Goal: Task Accomplishment & Management: Manage account settings

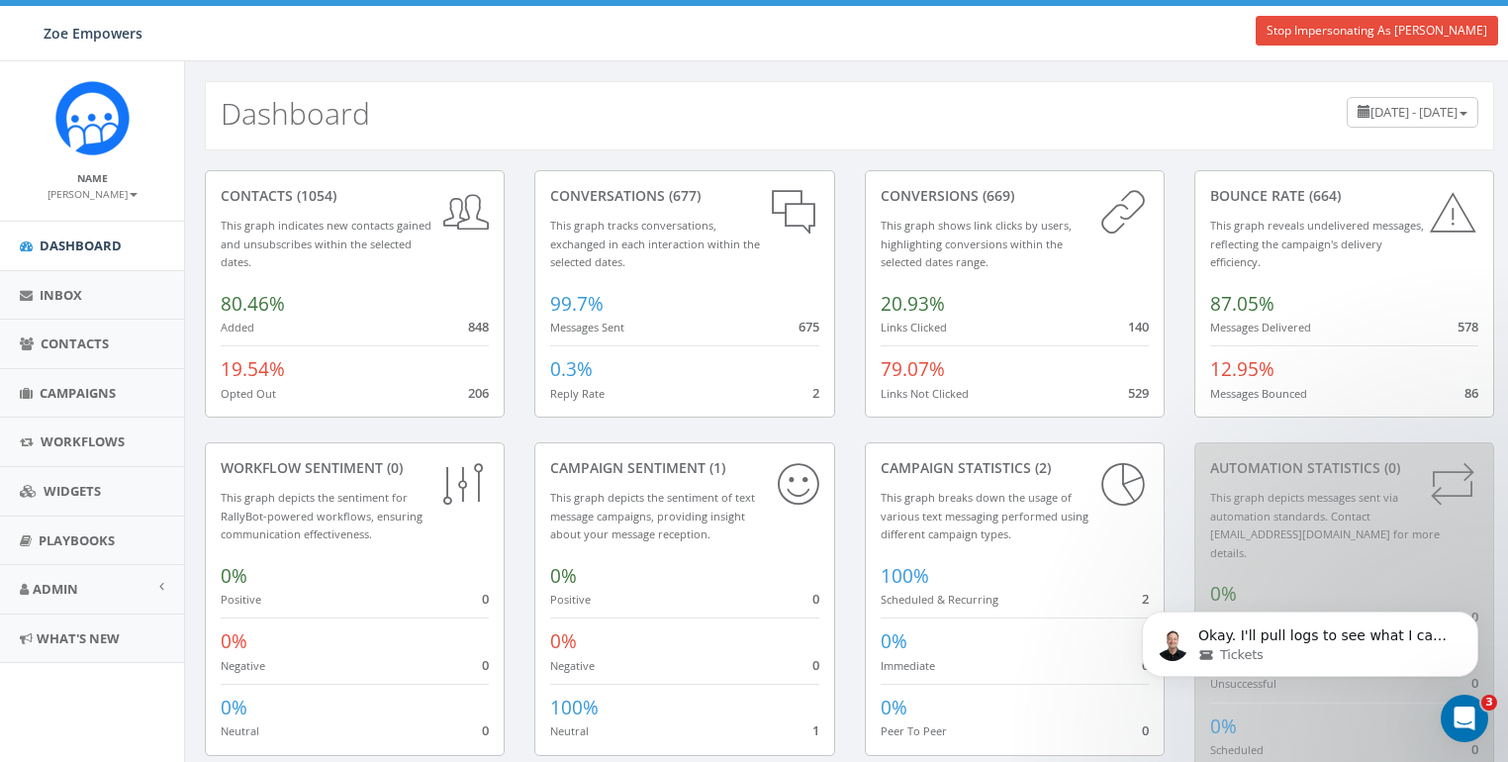
click at [111, 198] on small "[PERSON_NAME]" at bounding box center [92, 194] width 90 height 14
click at [58, 224] on link "Profile" at bounding box center [99, 224] width 156 height 25
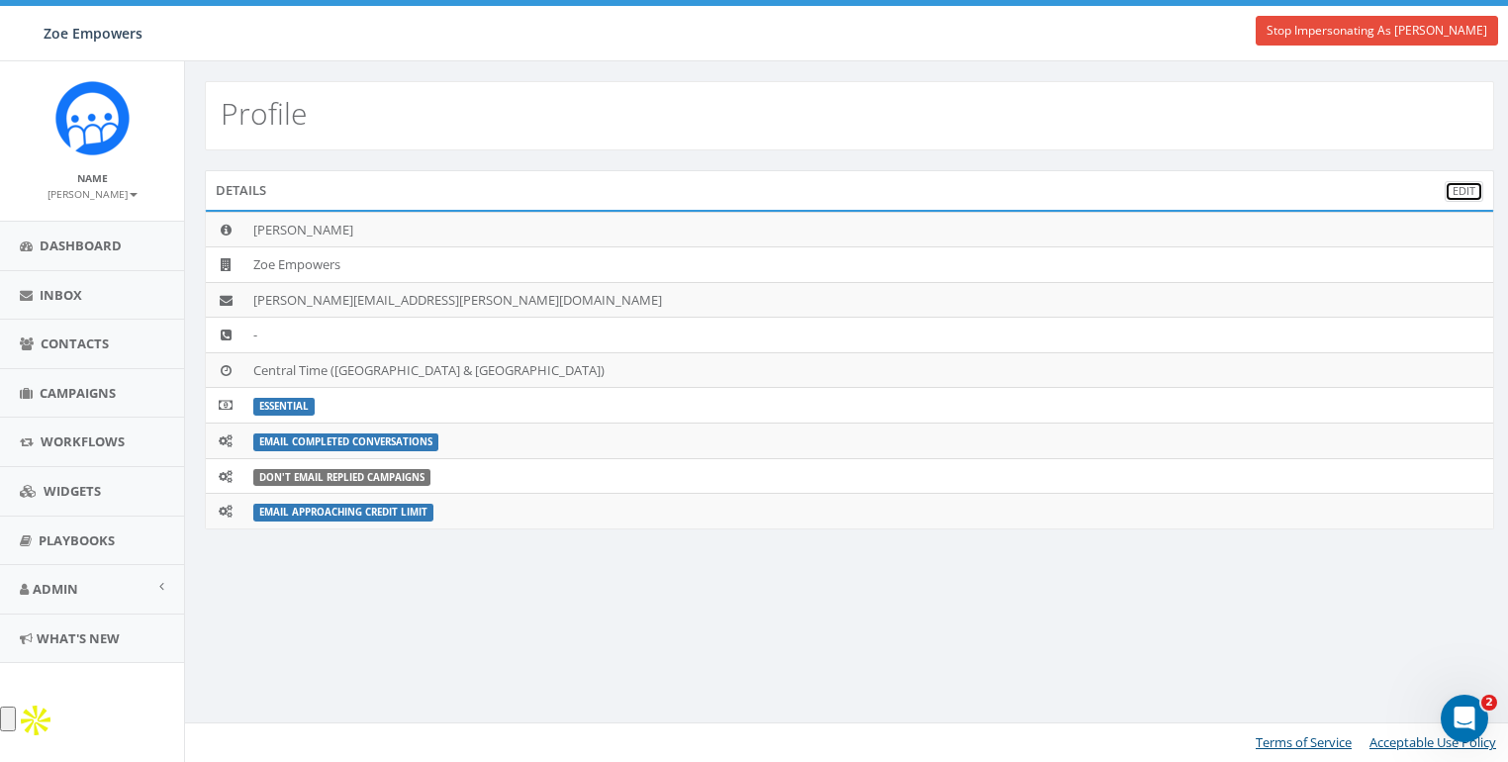
click at [1464, 195] on link "Edit" at bounding box center [1463, 191] width 39 height 21
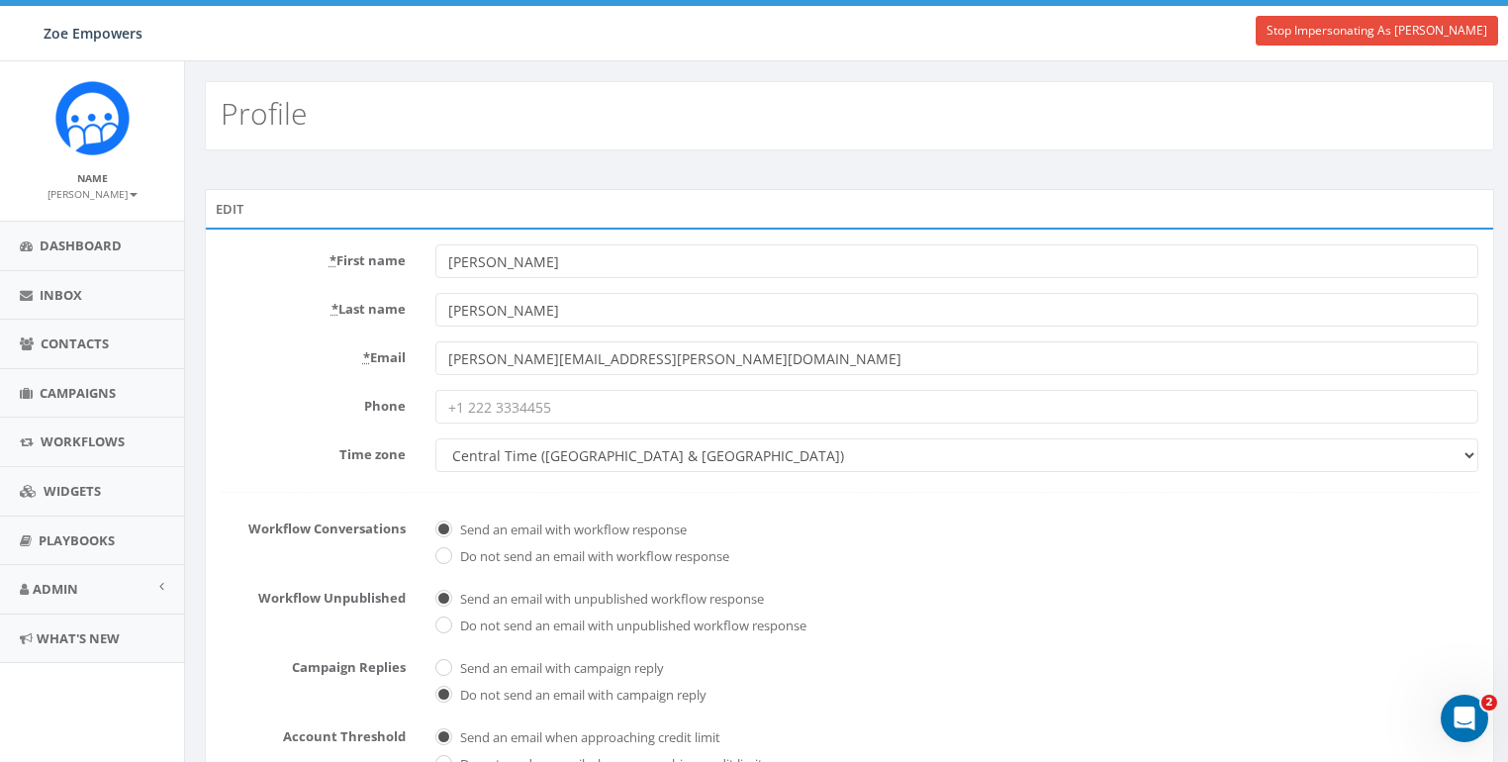
click at [303, 342] on label "* Email" at bounding box center [313, 354] width 215 height 26
click at [435, 342] on input "wendy.lee@zoeempowers.org" at bounding box center [956, 358] width 1043 height 34
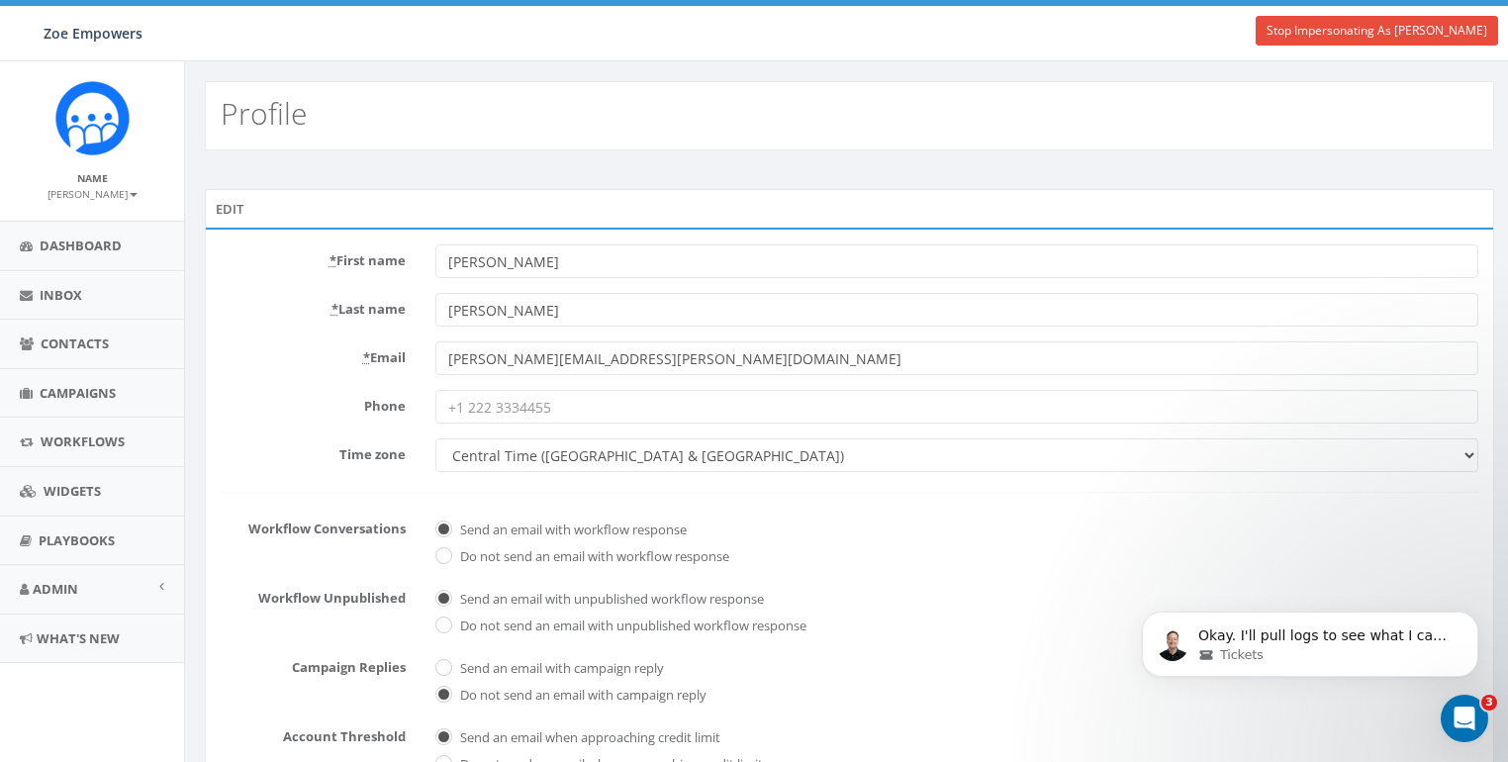
click at [271, 420] on div "Phone" at bounding box center [849, 407] width 1287 height 34
click at [506, 416] on input "Phone" at bounding box center [956, 407] width 1043 height 34
paste input "949-466-7432"
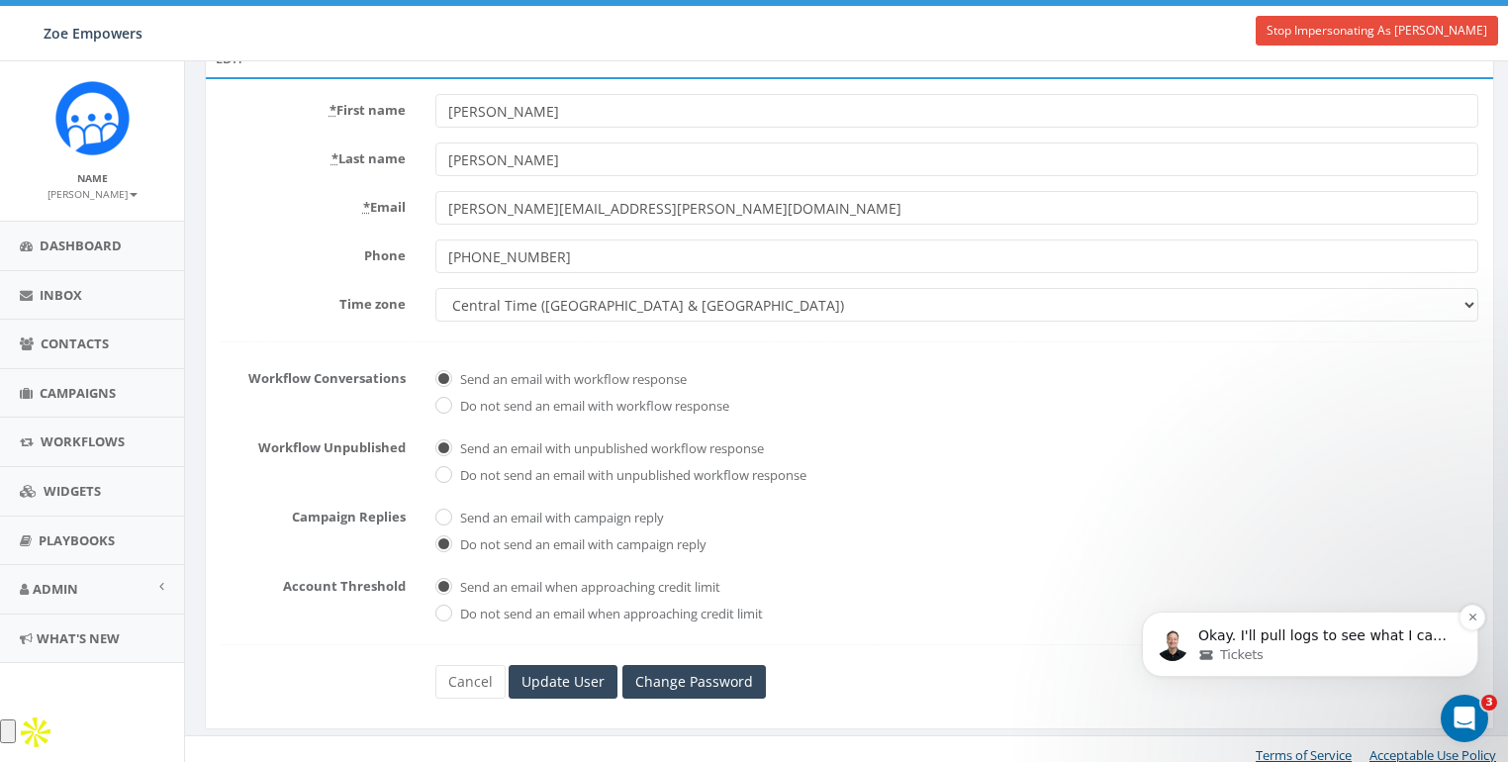
scroll to position [158, 0]
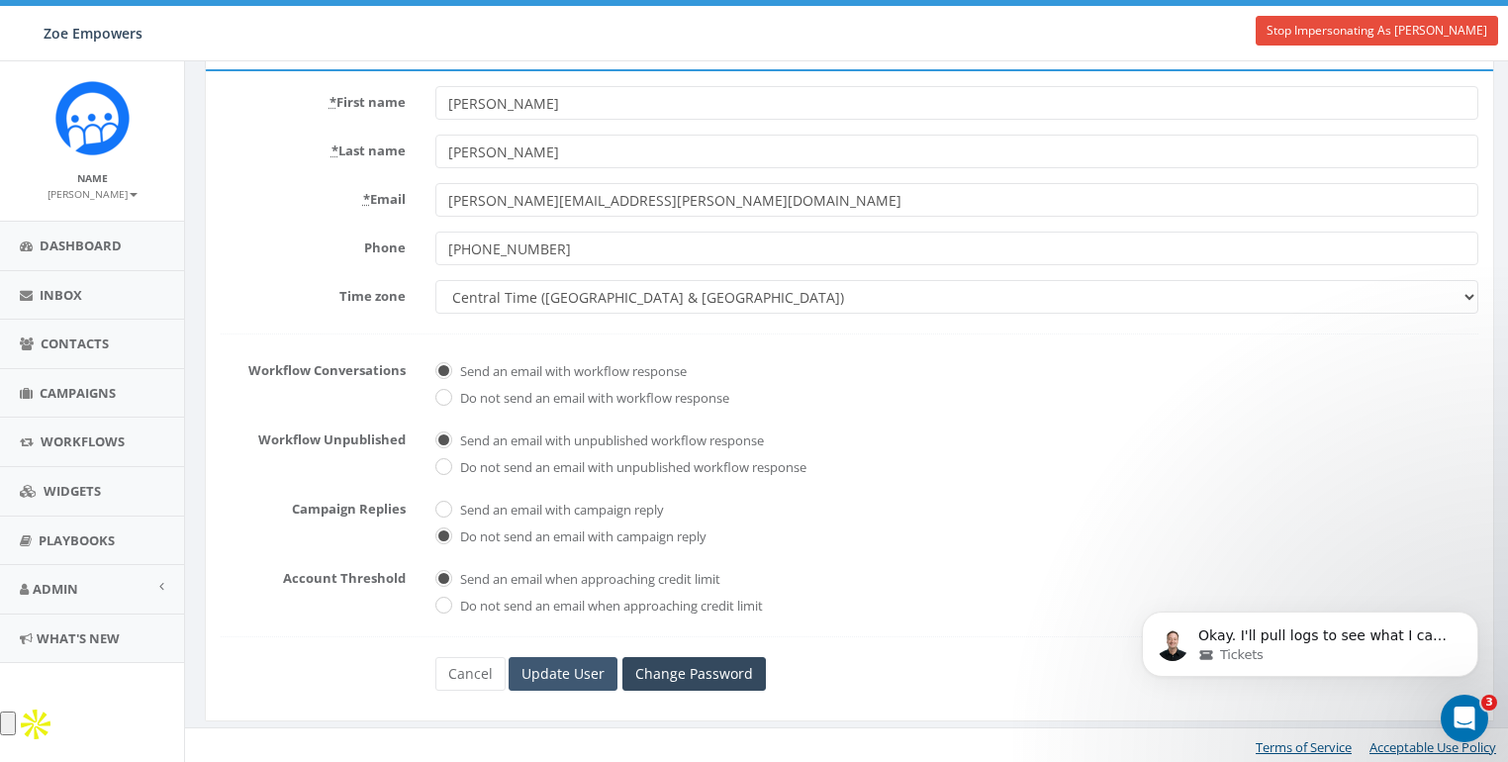
type input "949-466-7432"
click at [533, 676] on input "Update User" at bounding box center [563, 674] width 109 height 34
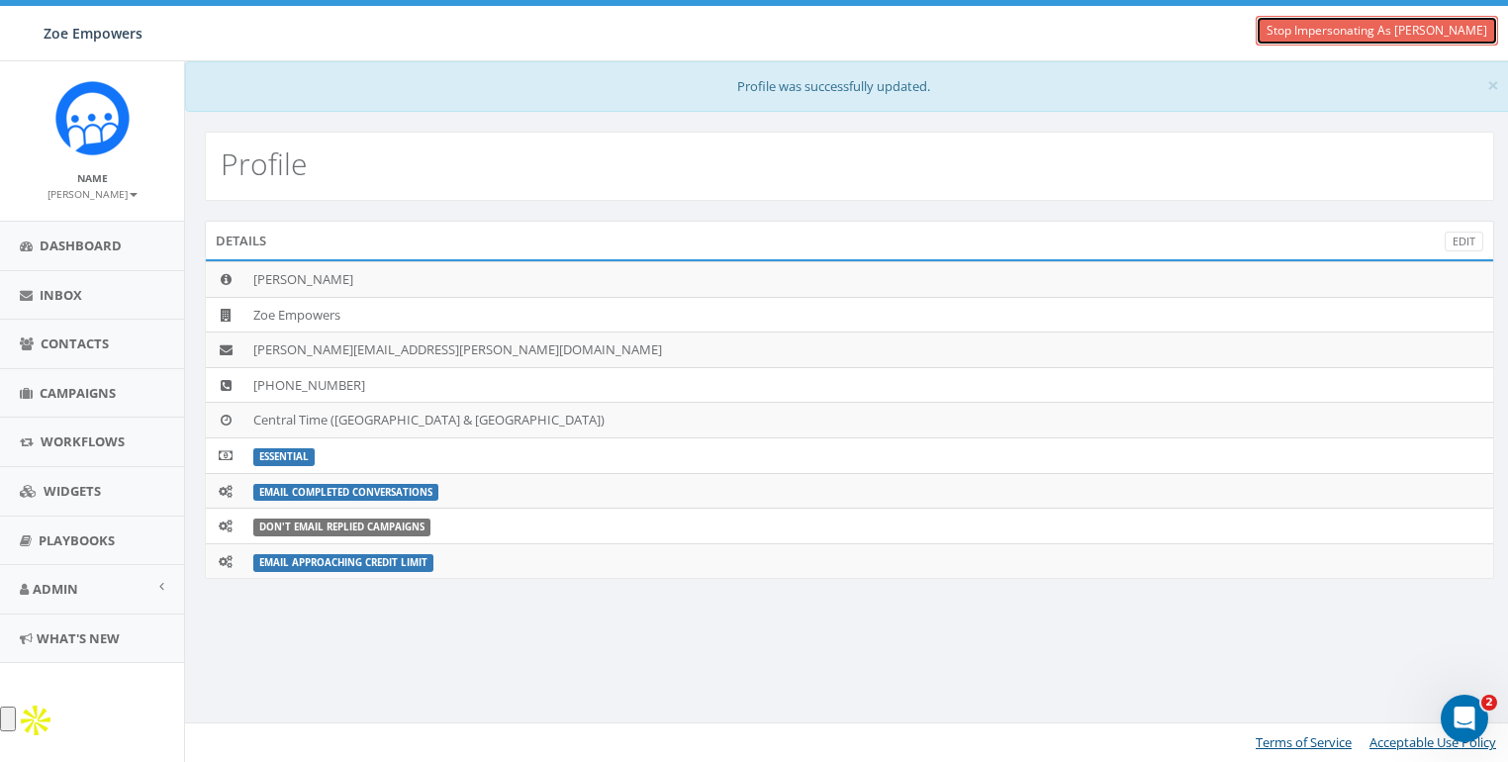
click at [1367, 30] on link "Stop Impersonating As [PERSON_NAME]" at bounding box center [1377, 31] width 242 height 30
